Goal: Task Accomplishment & Management: Manage account settings

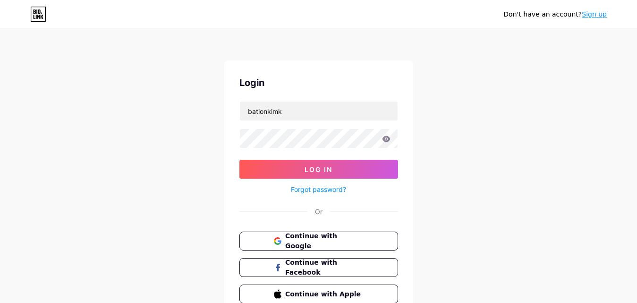
type input "bationkim"
type input "bationk"
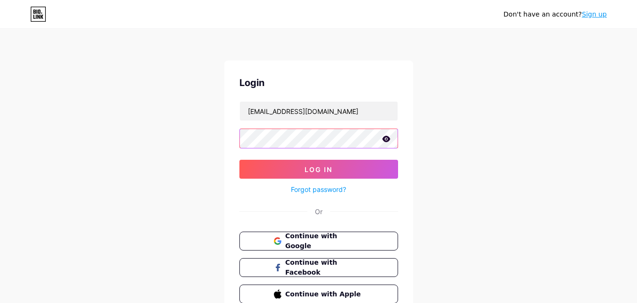
click at [239, 160] on button "Log In" at bounding box center [318, 169] width 159 height 19
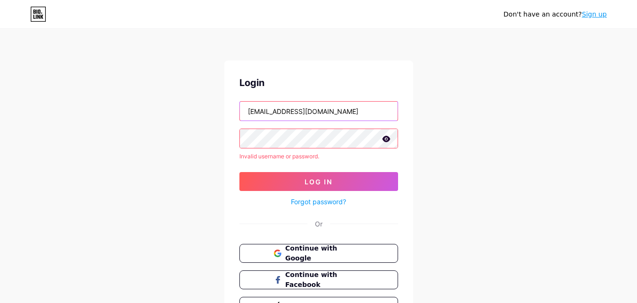
click at [291, 112] on input "[EMAIL_ADDRESS][DOMAIN_NAME]" at bounding box center [319, 110] width 158 height 19
type input "[EMAIL_ADDRESS][DOMAIN_NAME]"
click at [239, 172] on button "Log In" at bounding box center [318, 181] width 159 height 19
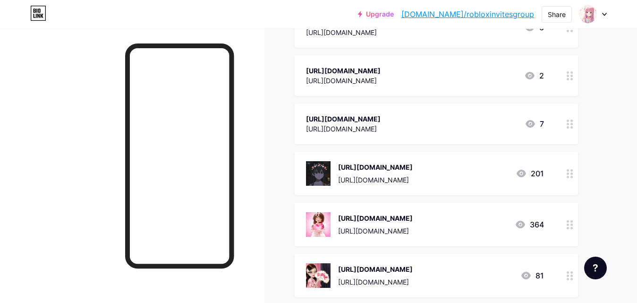
scroll to position [189, 0]
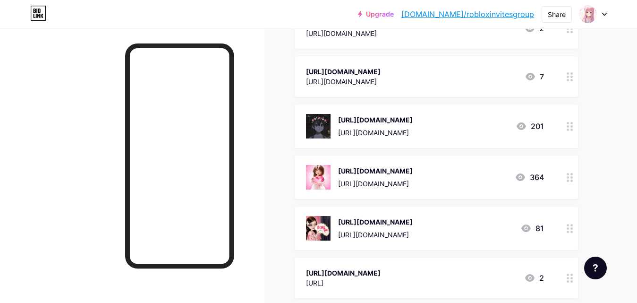
click at [567, 182] on icon at bounding box center [569, 177] width 7 height 9
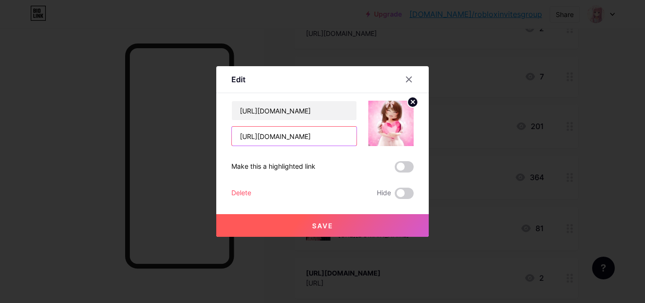
click at [297, 133] on input "[URL][DOMAIN_NAME]" at bounding box center [294, 135] width 125 height 19
click at [411, 83] on icon at bounding box center [409, 80] width 8 height 8
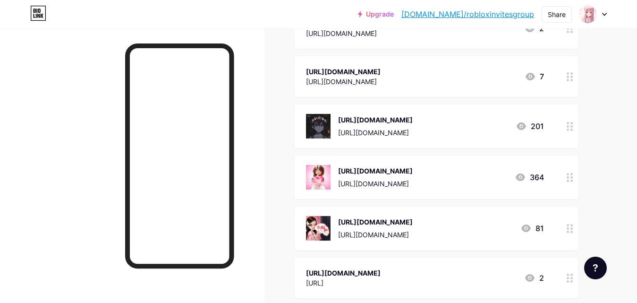
click at [573, 131] on icon at bounding box center [569, 126] width 7 height 9
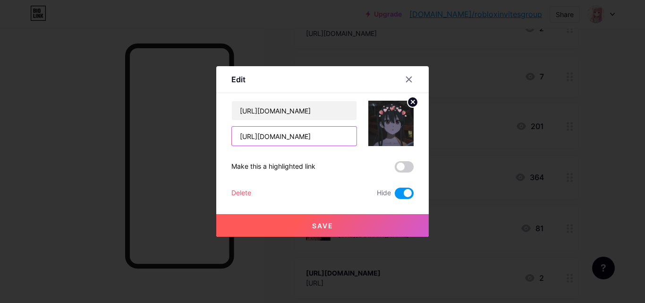
click at [301, 127] on input "[URL][DOMAIN_NAME]" at bounding box center [294, 135] width 125 height 19
click at [409, 75] on div at bounding box center [408, 79] width 17 height 17
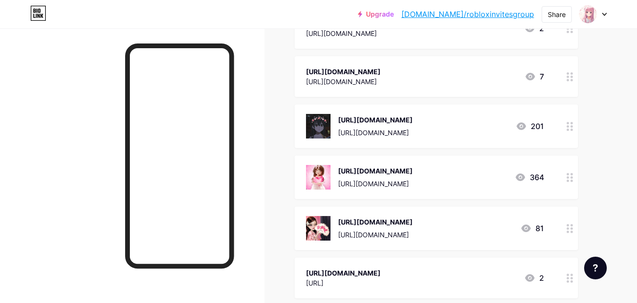
click at [569, 182] on icon at bounding box center [569, 177] width 7 height 9
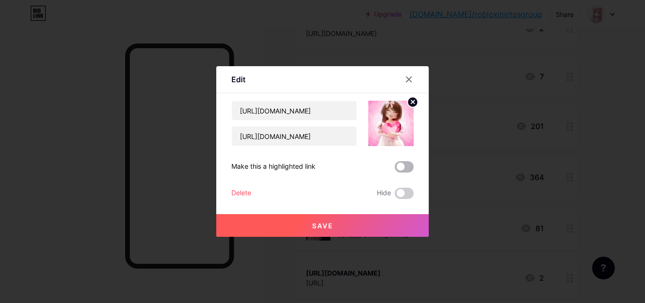
click at [409, 162] on span at bounding box center [404, 166] width 19 height 11
click at [395, 169] on input "checkbox" at bounding box center [395, 169] width 0 height 0
click at [404, 165] on span at bounding box center [404, 166] width 19 height 11
click at [395, 169] on input "checkbox" at bounding box center [395, 169] width 0 height 0
click at [401, 190] on span at bounding box center [404, 192] width 19 height 11
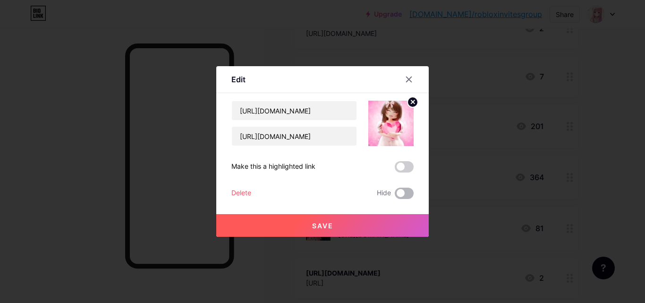
click at [395, 195] on input "checkbox" at bounding box center [395, 195] width 0 height 0
click at [357, 223] on button "Save" at bounding box center [322, 225] width 212 height 23
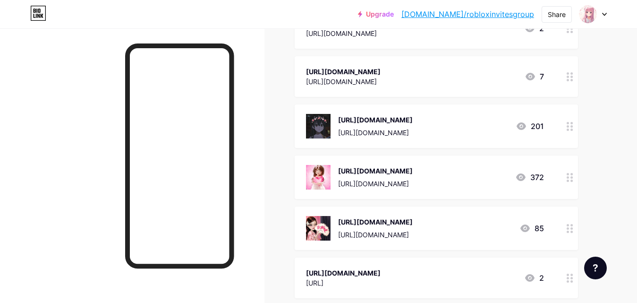
click at [566, 148] on div at bounding box center [570, 125] width 16 height 43
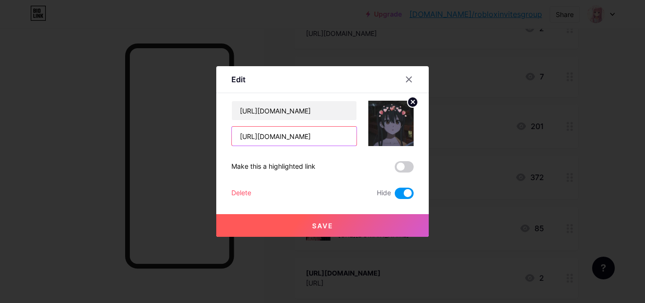
click at [287, 137] on input "[URL][DOMAIN_NAME]" at bounding box center [294, 135] width 125 height 19
drag, startPoint x: 408, startPoint y: 83, endPoint x: 410, endPoint y: 74, distance: 8.8
click at [407, 80] on icon at bounding box center [409, 80] width 8 height 8
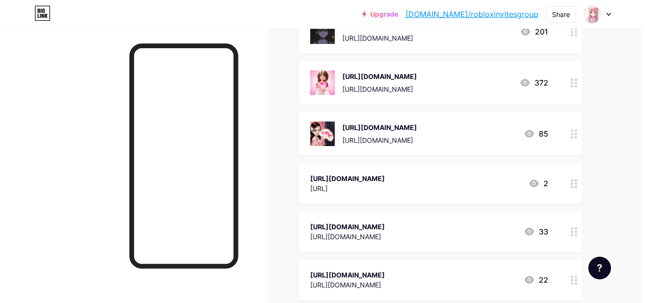
scroll to position [236, 0]
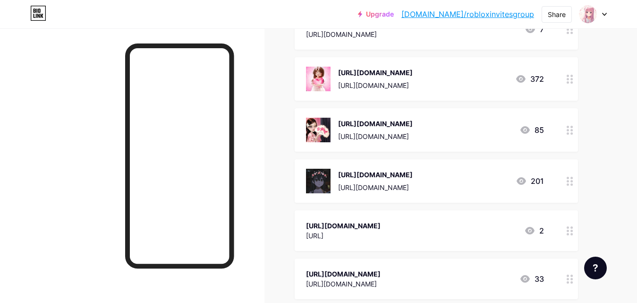
click at [566, 202] on div at bounding box center [570, 180] width 16 height 43
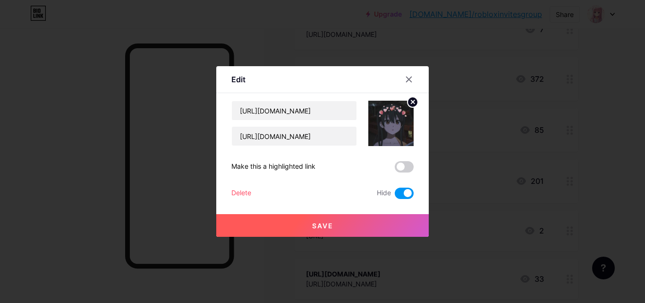
click at [404, 195] on span at bounding box center [404, 192] width 19 height 11
click at [395, 195] on input "checkbox" at bounding box center [395, 195] width 0 height 0
click at [398, 211] on div "Save" at bounding box center [322, 218] width 212 height 38
click at [398, 219] on button "Save" at bounding box center [322, 225] width 212 height 23
